Goal: Task Accomplishment & Management: Complete application form

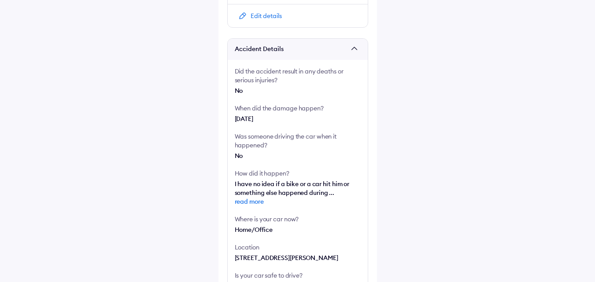
scroll to position [243, 0]
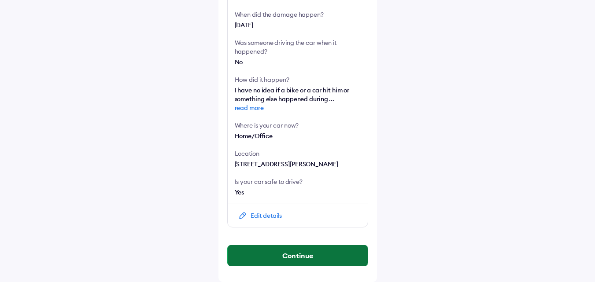
click at [300, 254] on button "Continue" at bounding box center [298, 255] width 140 height 21
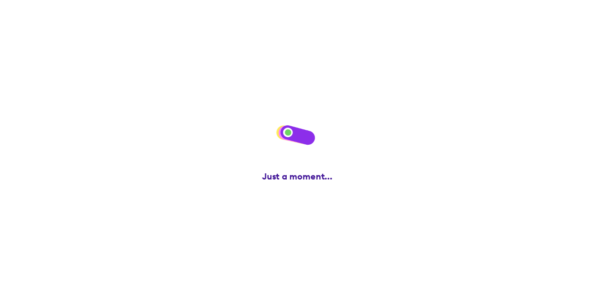
scroll to position [0, 0]
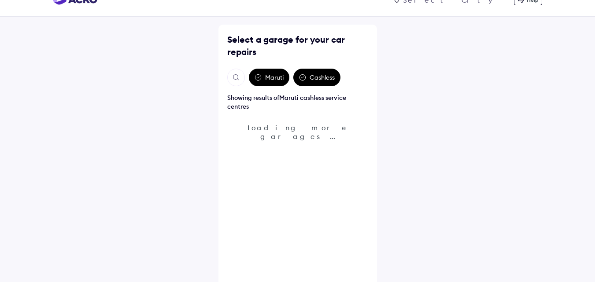
scroll to position [26, 0]
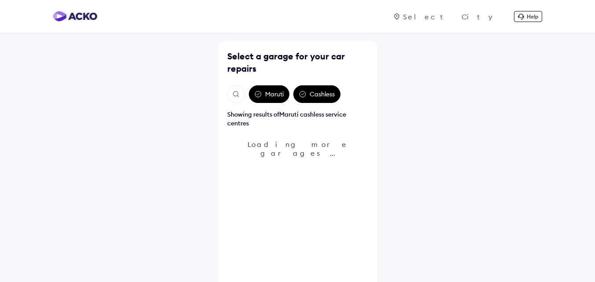
scroll to position [26, 0]
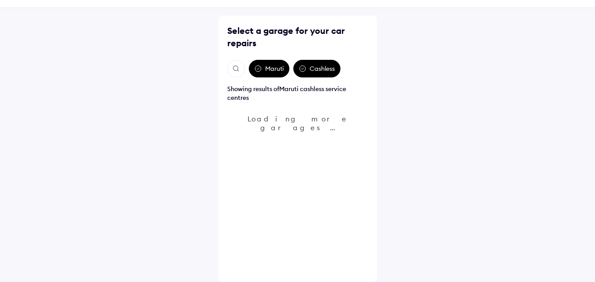
click at [237, 70] on img "Open search" at bounding box center [236, 69] width 8 height 8
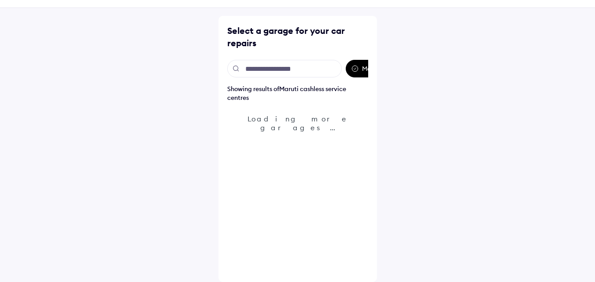
click at [289, 72] on input "text" at bounding box center [284, 69] width 114 height 18
type input "**"
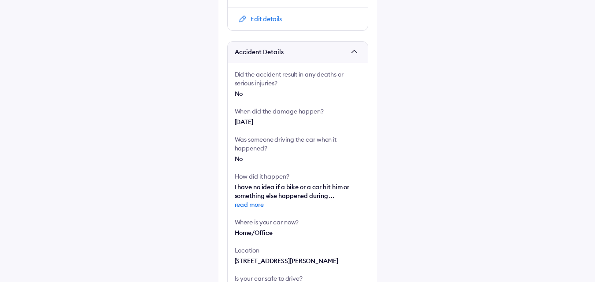
scroll to position [243, 0]
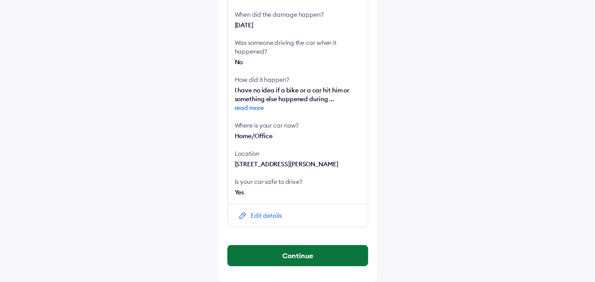
click at [302, 253] on button "Continue" at bounding box center [298, 255] width 140 height 21
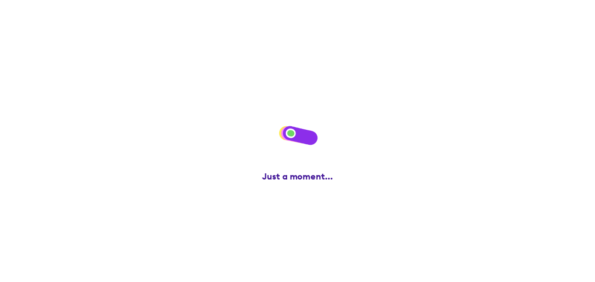
scroll to position [0, 0]
